Goal: Find specific page/section: Find specific page/section

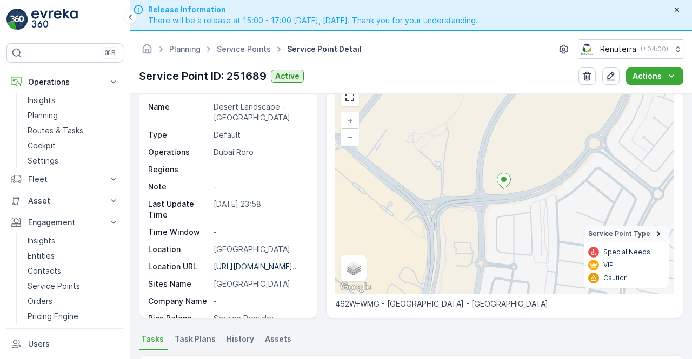
scroll to position [191, 0]
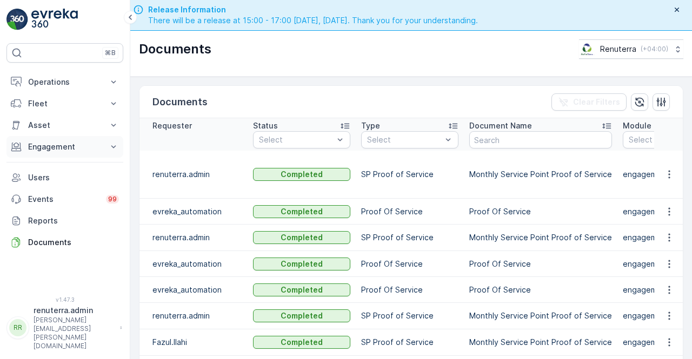
click at [49, 150] on p "Engagement" at bounding box center [64, 147] width 73 height 11
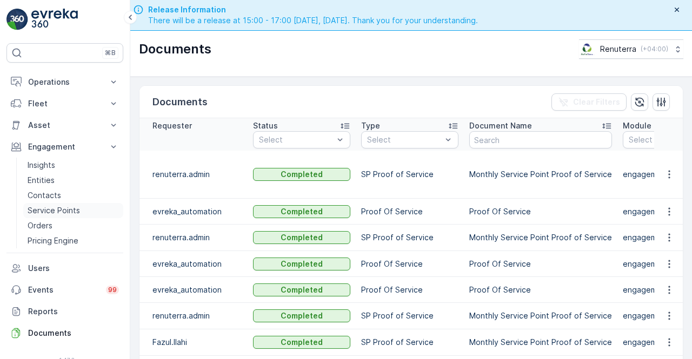
click at [43, 209] on p "Service Points" at bounding box center [54, 210] width 52 height 11
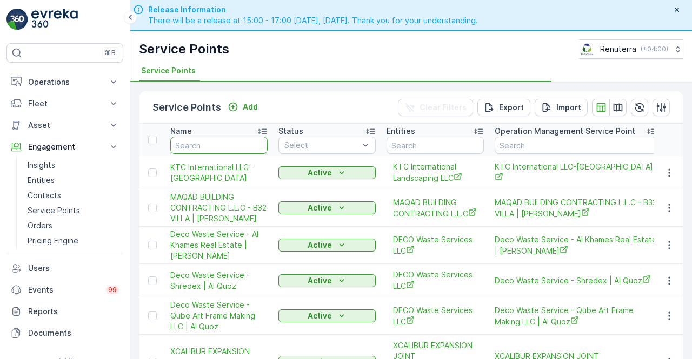
click at [222, 142] on input "text" at bounding box center [218, 145] width 97 height 17
click at [218, 144] on input "text" at bounding box center [218, 145] width 97 height 17
type input "s"
click at [218, 150] on input "d" at bounding box center [218, 145] width 97 height 17
click at [219, 149] on input "text" at bounding box center [218, 145] width 97 height 17
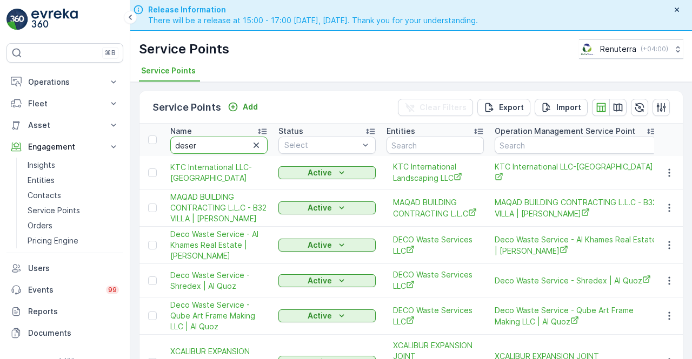
type input "desert"
